Goal: Information Seeking & Learning: Learn about a topic

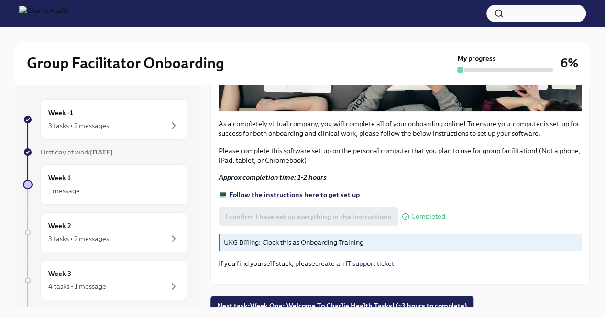
scroll to position [317, 0]
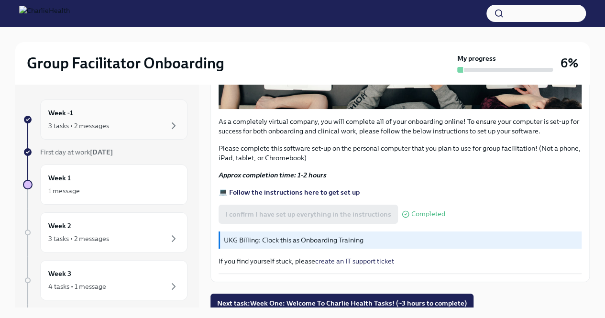
click at [100, 113] on div "Week -1 3 tasks • 2 messages" at bounding box center [113, 120] width 131 height 24
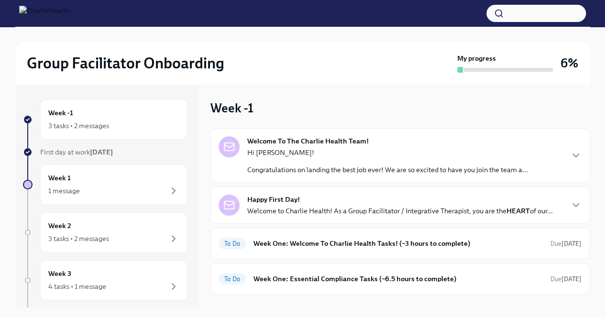
click at [285, 147] on div "Welcome To The Charlie Health Team! Hi Lia! Congratulations on landing the best…" at bounding box center [387, 155] width 281 height 38
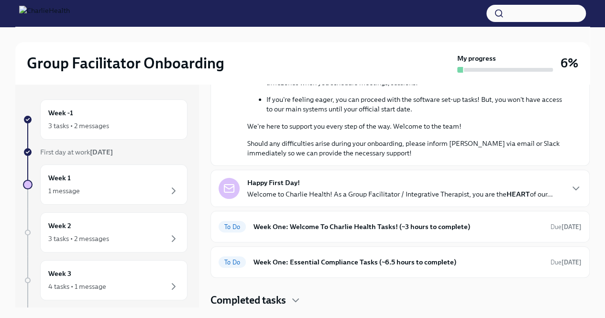
scroll to position [457, 0]
click at [312, 189] on div "Happy First Day! Welcome to Charlie Health! As a Group Facilitator / Integrativ…" at bounding box center [400, 188] width 306 height 21
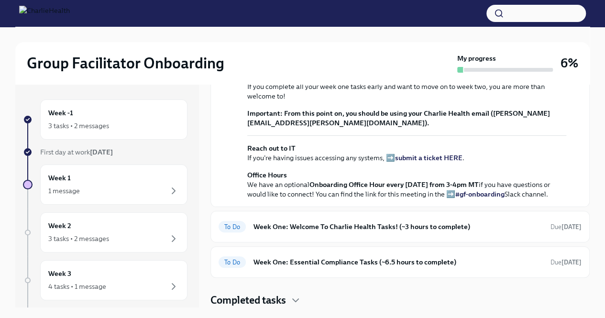
scroll to position [861, 0]
click at [100, 189] on div "1 message" at bounding box center [113, 190] width 131 height 11
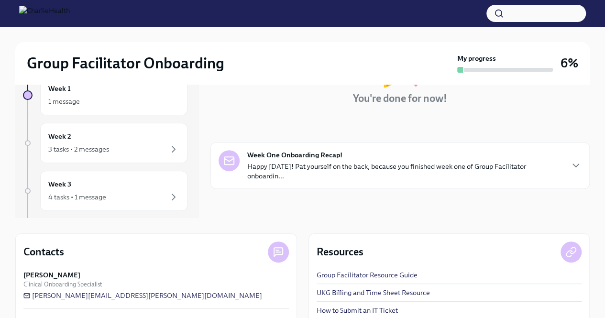
scroll to position [90, 0]
click at [362, 159] on div "Week One Onboarding Recap! Happy [DATE]! Pat yourself on the back, because you …" at bounding box center [404, 165] width 315 height 31
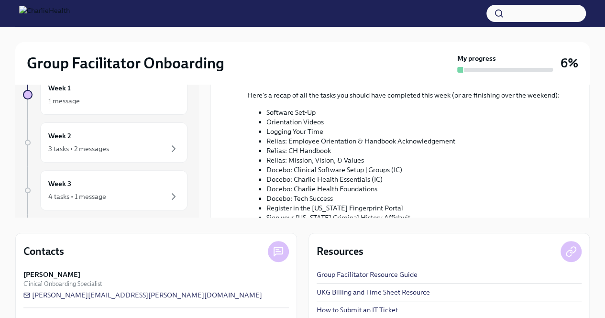
scroll to position [316, 0]
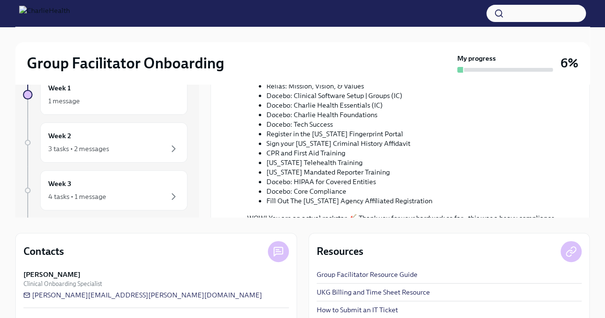
click at [366, 153] on li "CPR and First Aid Training" at bounding box center [417, 153] width 300 height 10
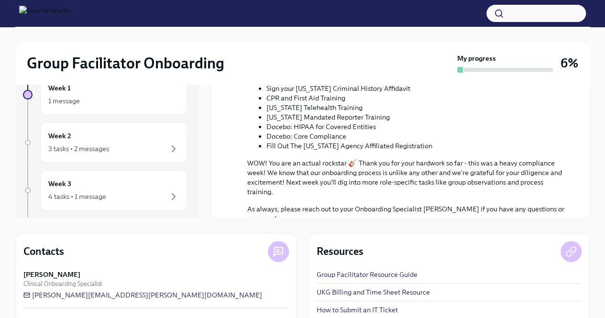
scroll to position [0, 0]
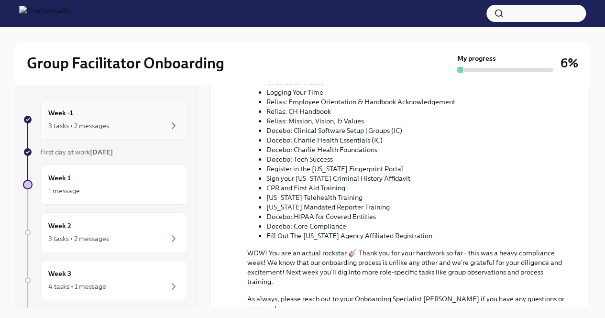
click at [148, 129] on div "3 tasks • 2 messages" at bounding box center [113, 125] width 131 height 11
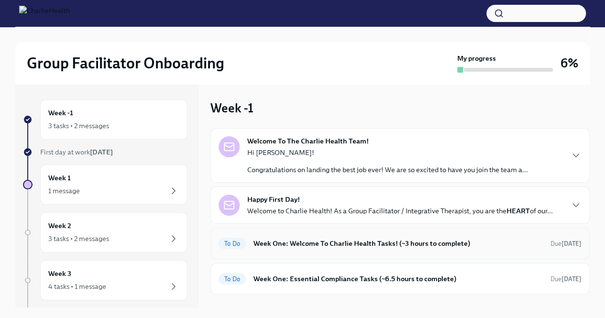
click at [311, 248] on div "To Do Week One: Welcome To Charlie Health Tasks! (~3 hours to complete) Due [DA…" at bounding box center [400, 243] width 363 height 15
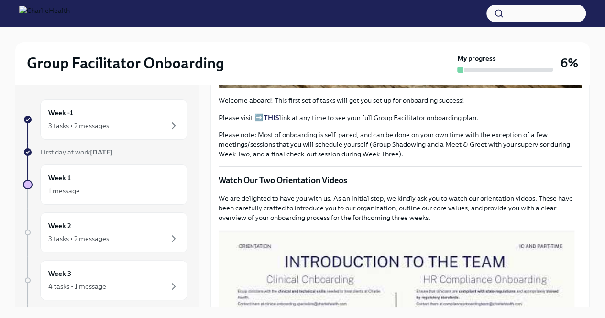
scroll to position [342, 0]
